Goal: Task Accomplishment & Management: Manage account settings

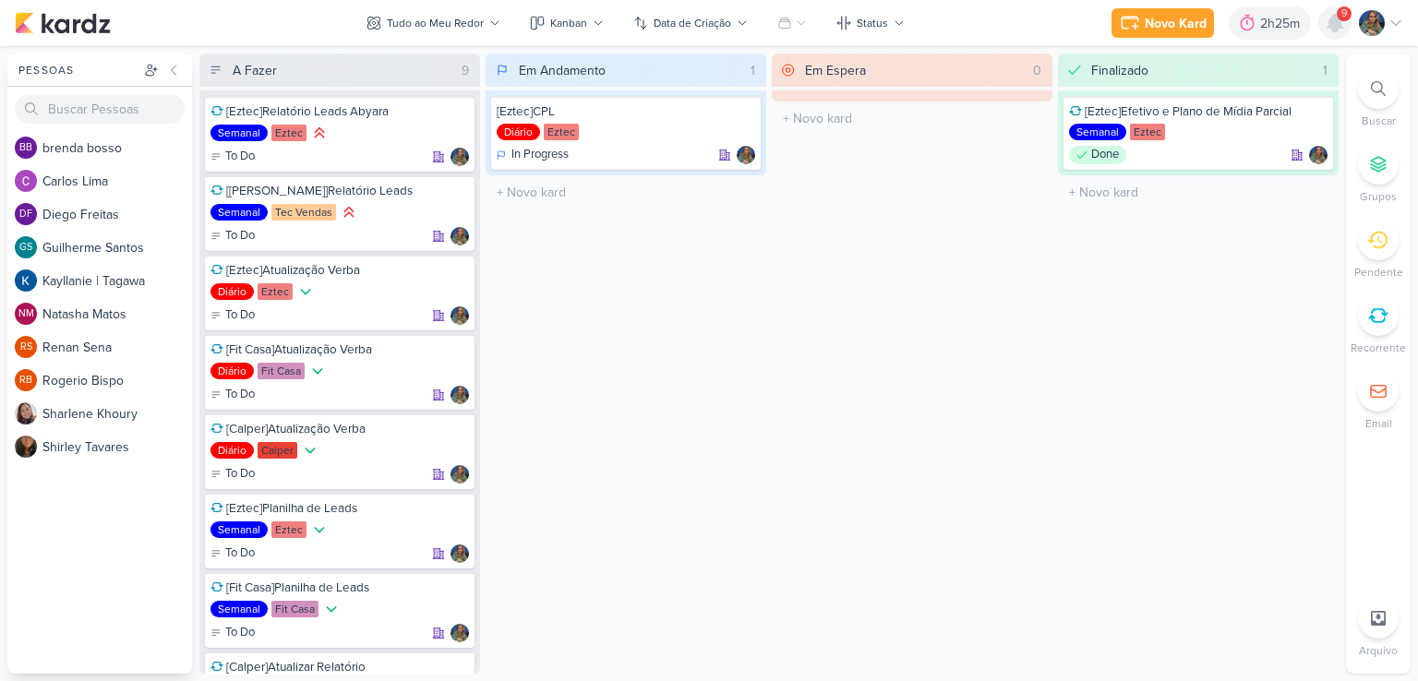
click at [1333, 25] on icon at bounding box center [1335, 23] width 15 height 17
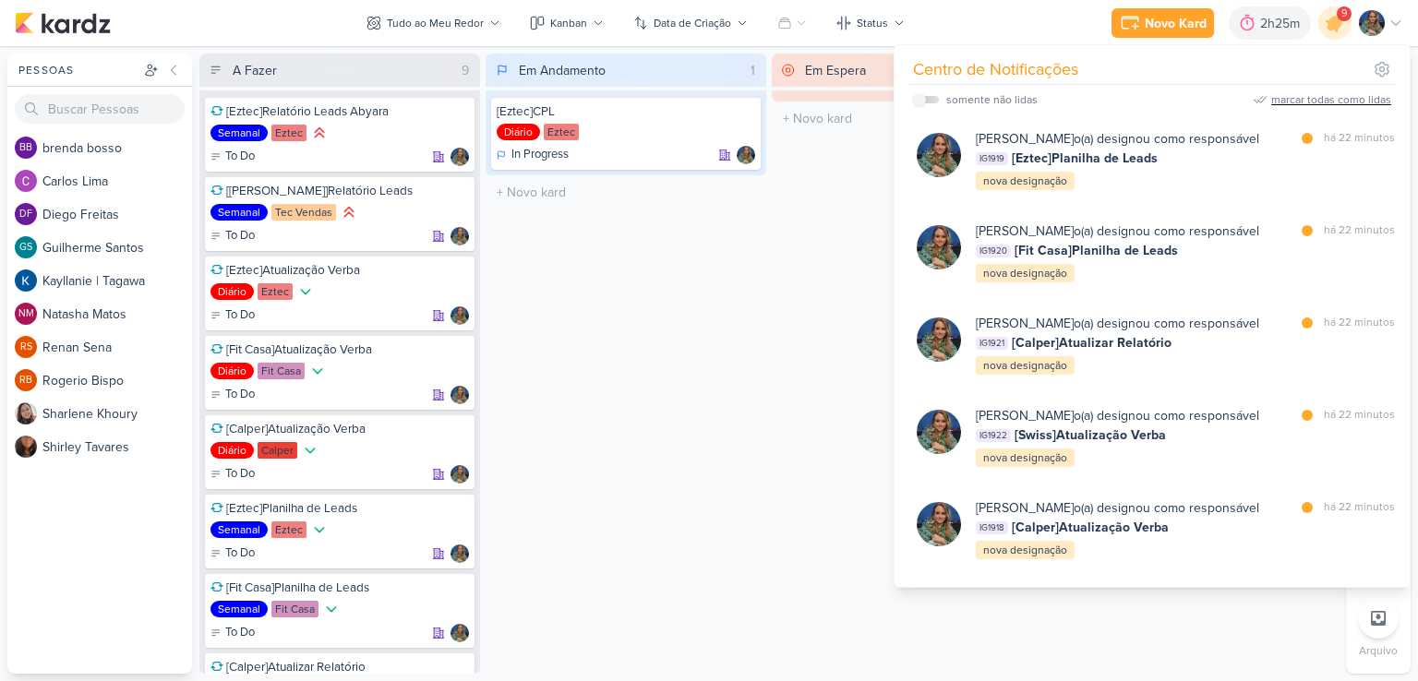
click at [1328, 104] on div "marcar todas como lidas" at bounding box center [1331, 99] width 120 height 17
click at [670, 243] on div "Em Andamento 1 [Eztec]CPL Diário Eztec In Progress" at bounding box center [626, 364] width 281 height 620
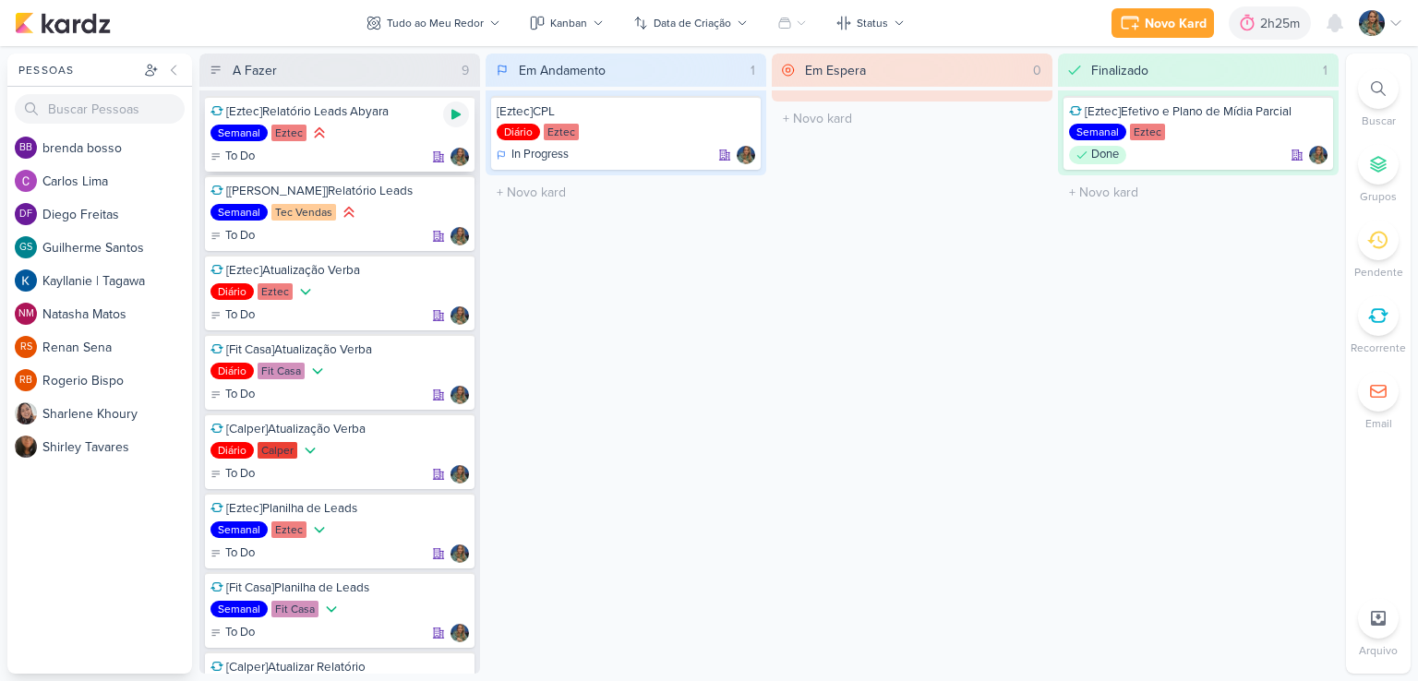
click at [459, 116] on icon at bounding box center [456, 114] width 15 height 15
click at [454, 116] on icon at bounding box center [456, 114] width 9 height 9
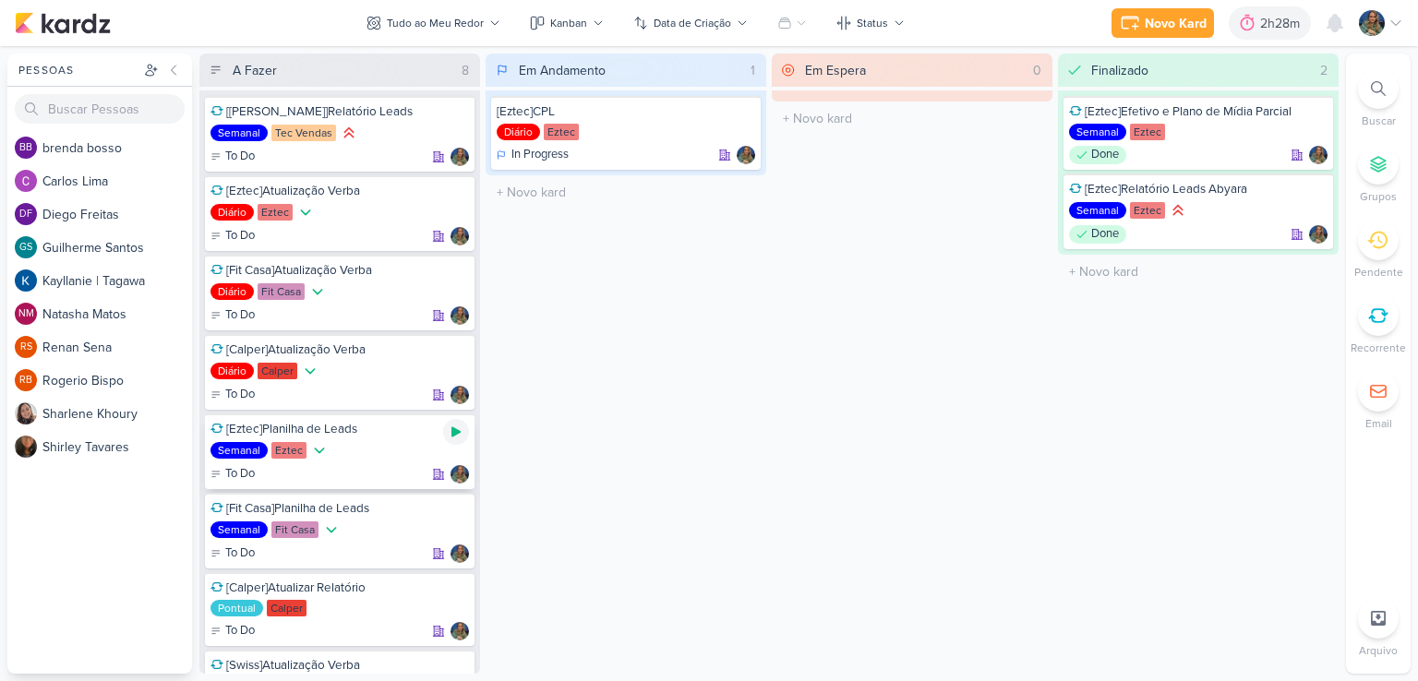
click at [458, 436] on icon at bounding box center [456, 432] width 15 height 15
click at [1223, 30] on icon at bounding box center [1222, 23] width 14 height 17
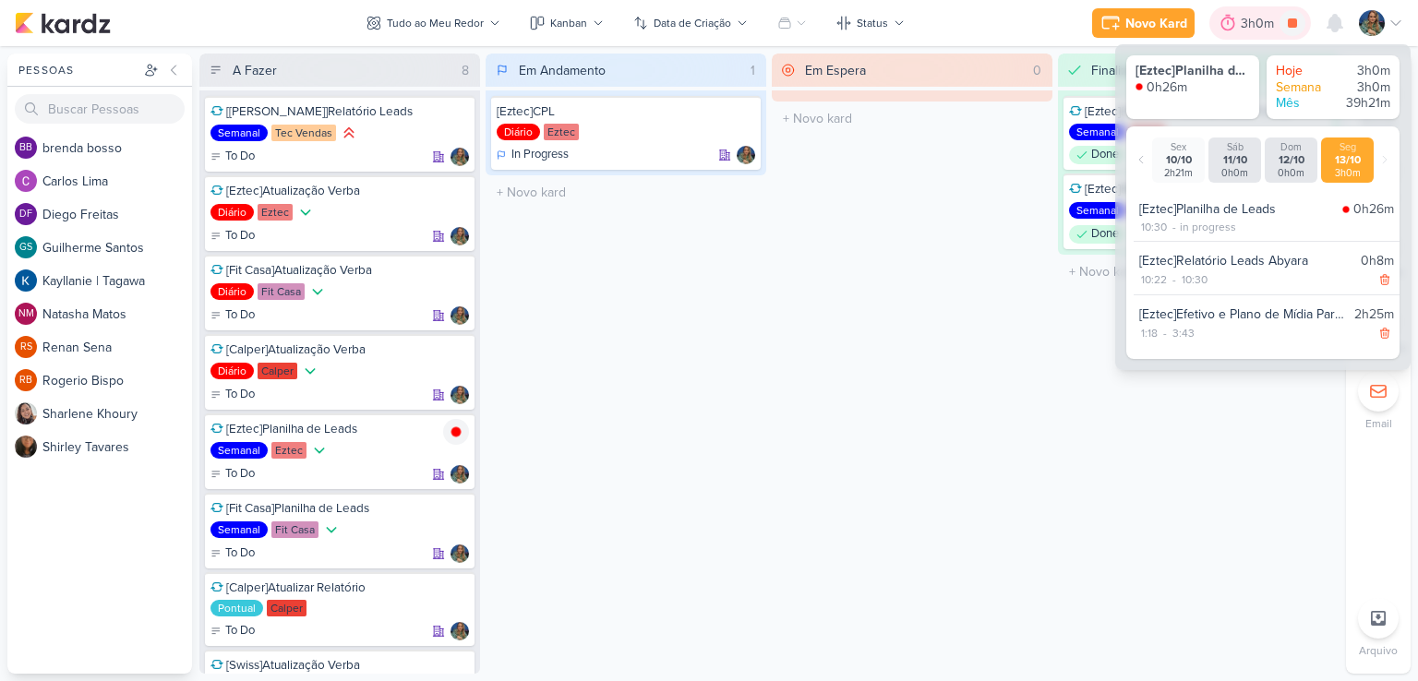
click at [1223, 30] on icon at bounding box center [1228, 23] width 18 height 18
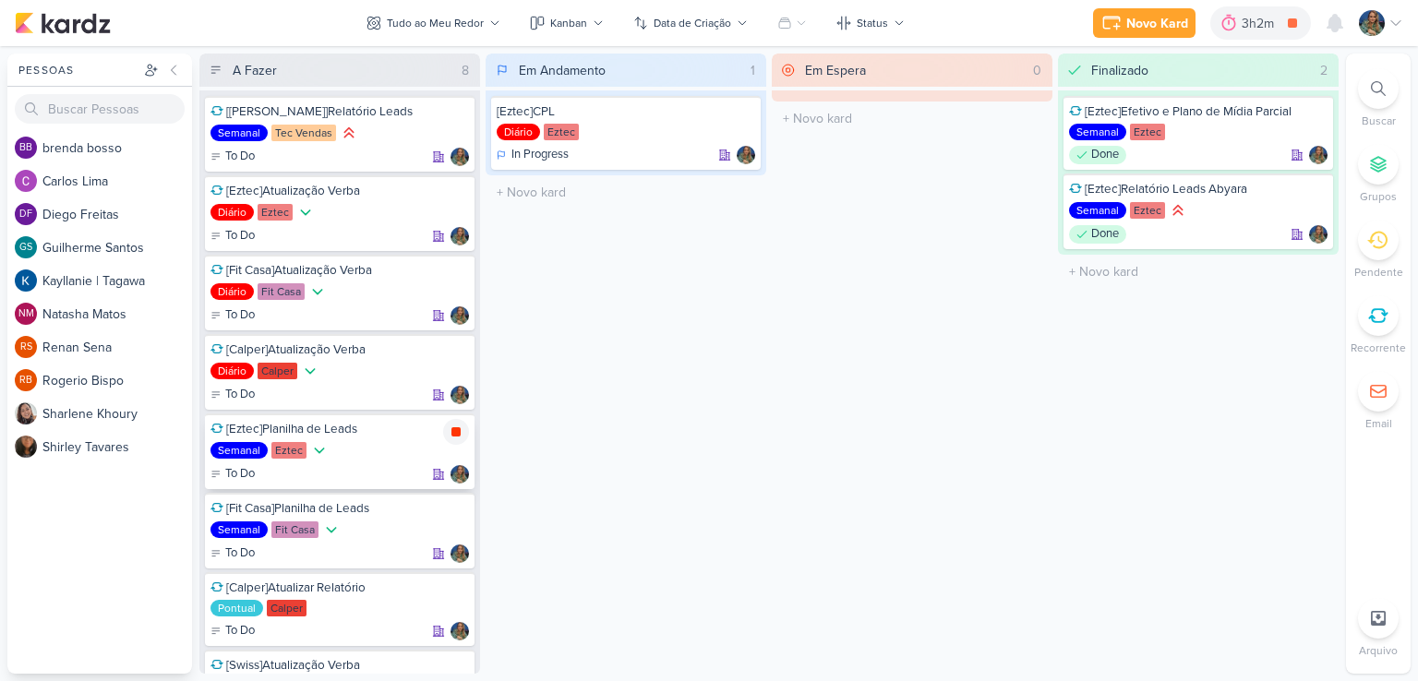
click at [459, 434] on icon at bounding box center [456, 432] width 9 height 9
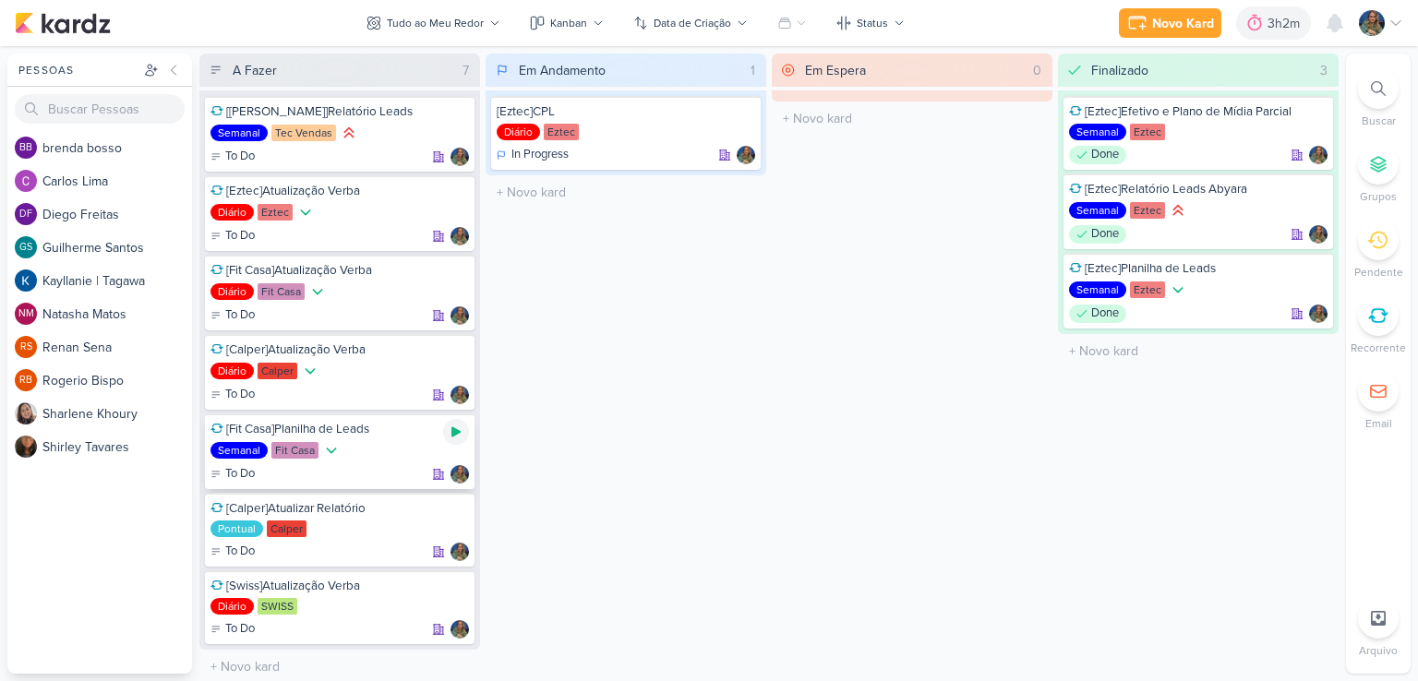
click at [453, 431] on icon at bounding box center [456, 433] width 9 height 10
click at [456, 428] on icon at bounding box center [456, 432] width 9 height 9
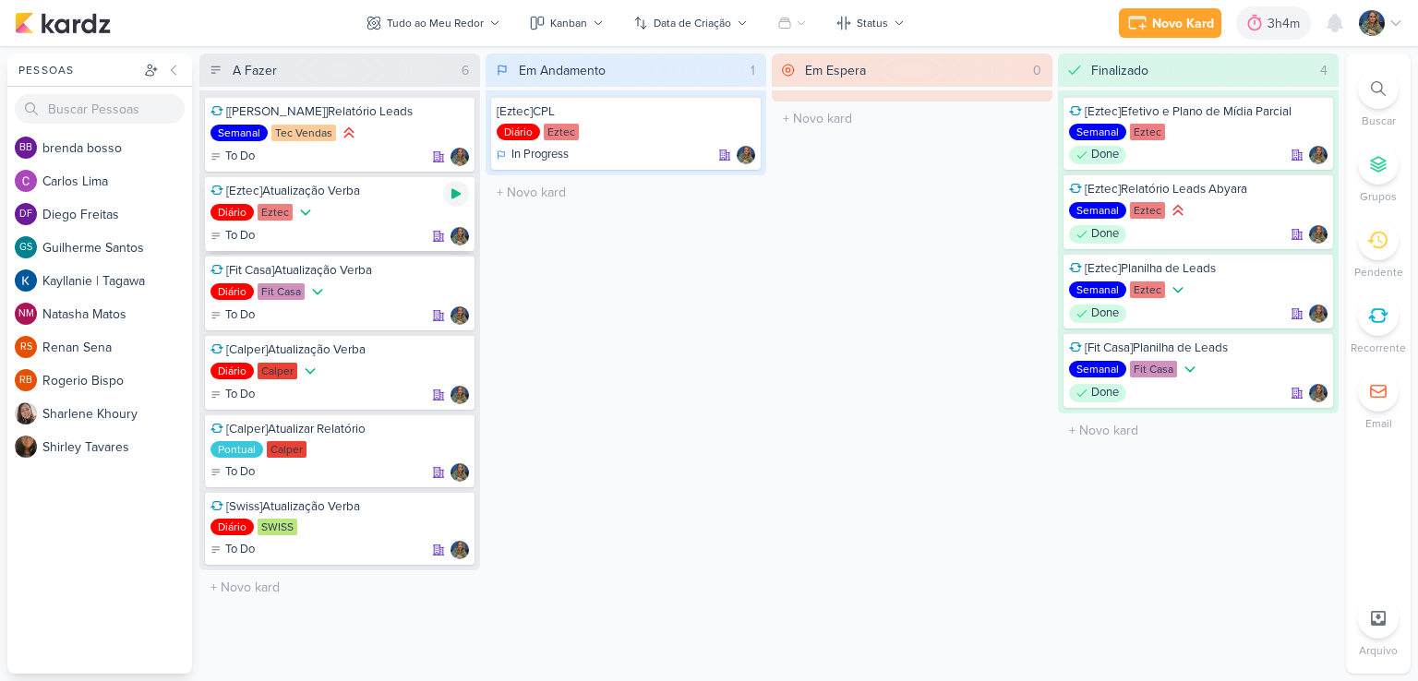
click at [466, 192] on div at bounding box center [456, 194] width 26 height 26
